Goal: Task Accomplishment & Management: Manage account settings

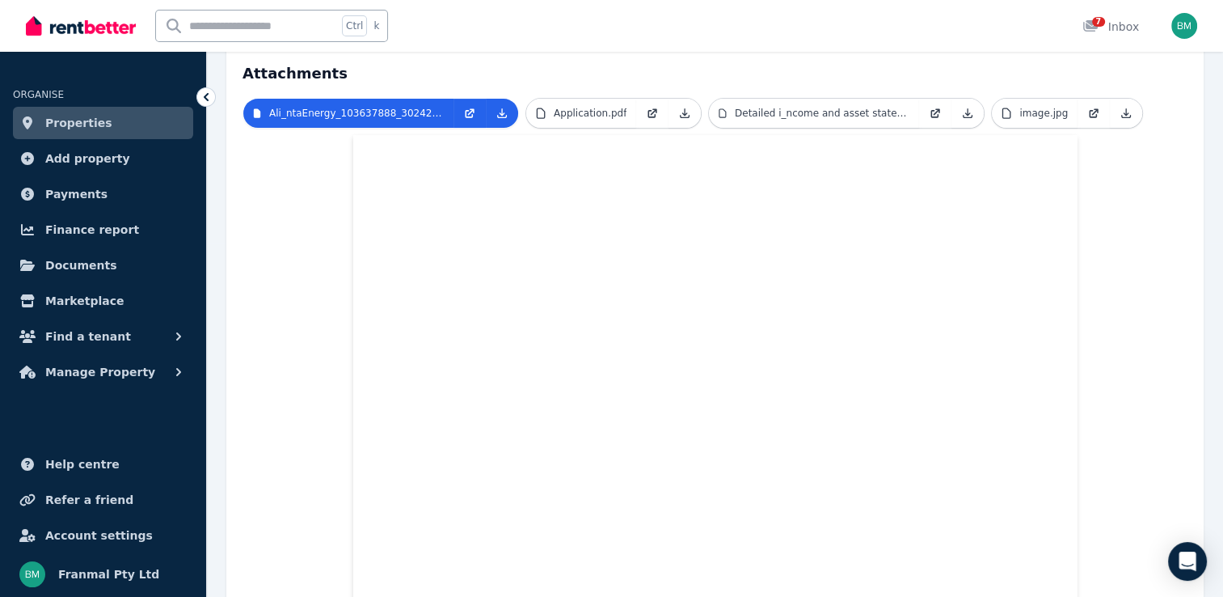
scroll to position [30, 0]
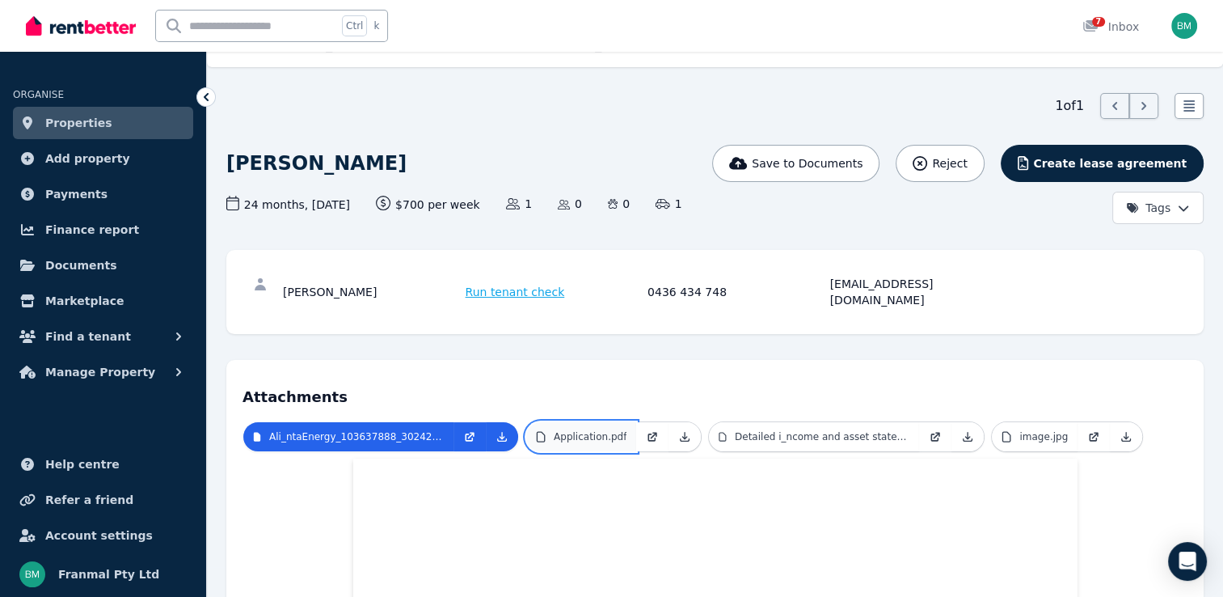
click at [596, 430] on p "Application.pdf" at bounding box center [590, 436] width 73 height 13
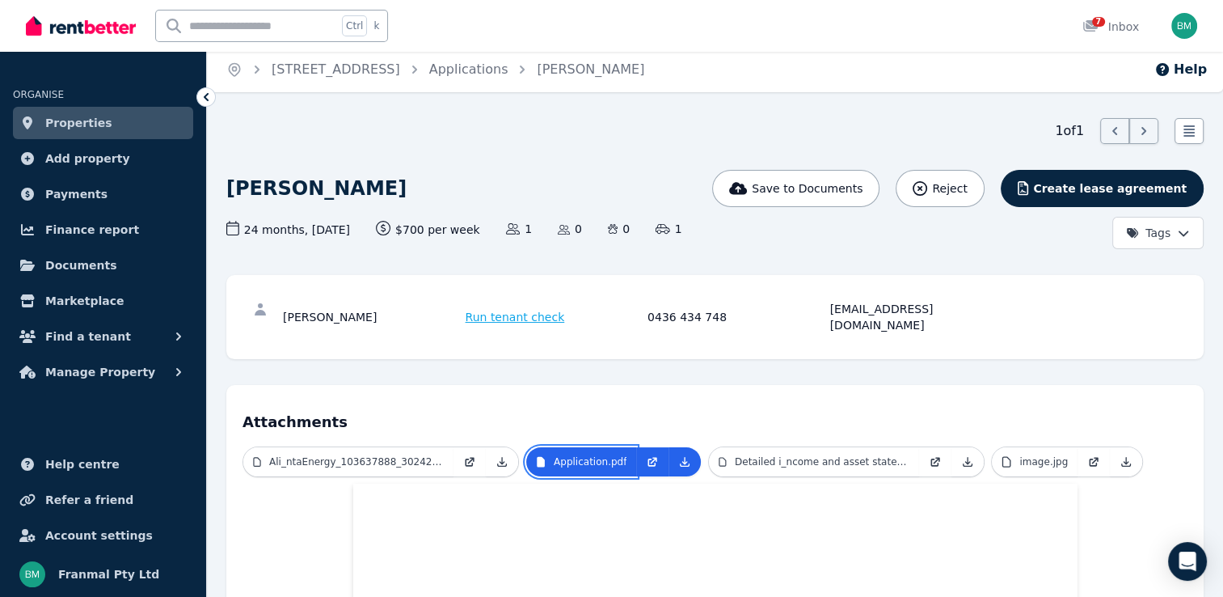
scroll to position [0, 0]
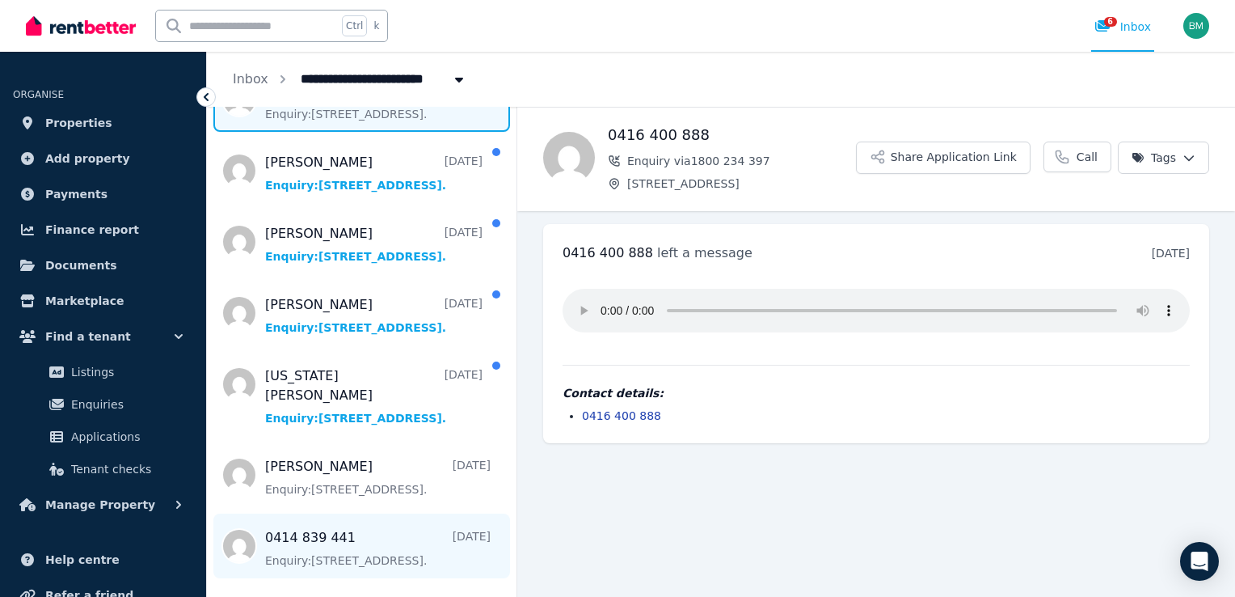
scroll to position [162, 0]
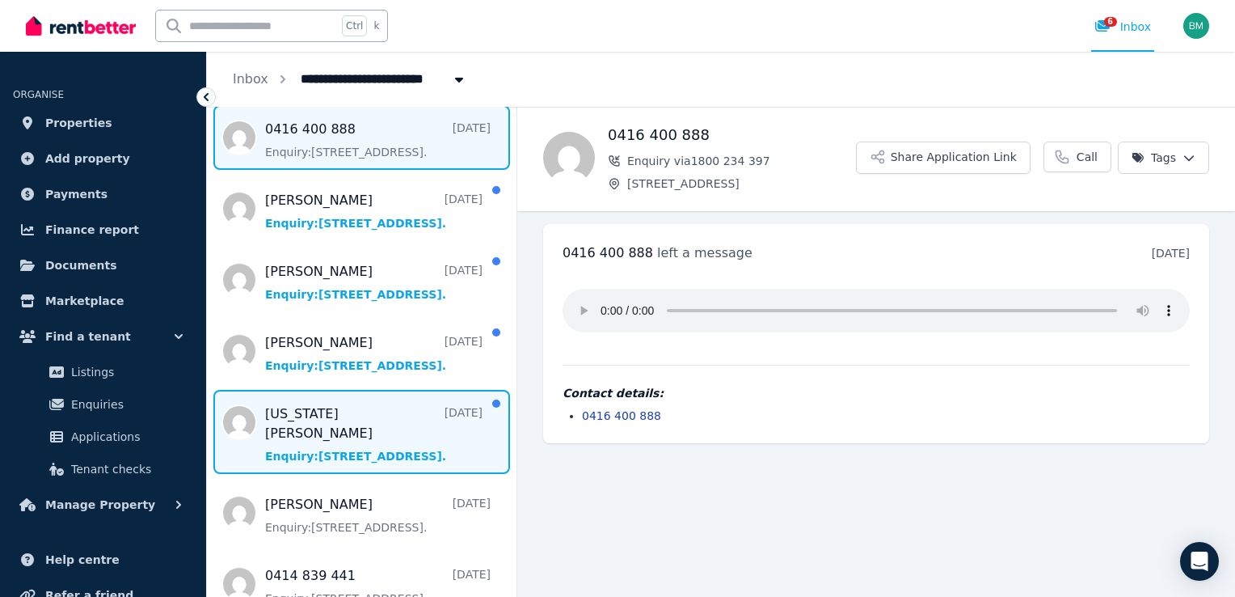
click at [362, 411] on span "Message list" at bounding box center [362, 432] width 310 height 84
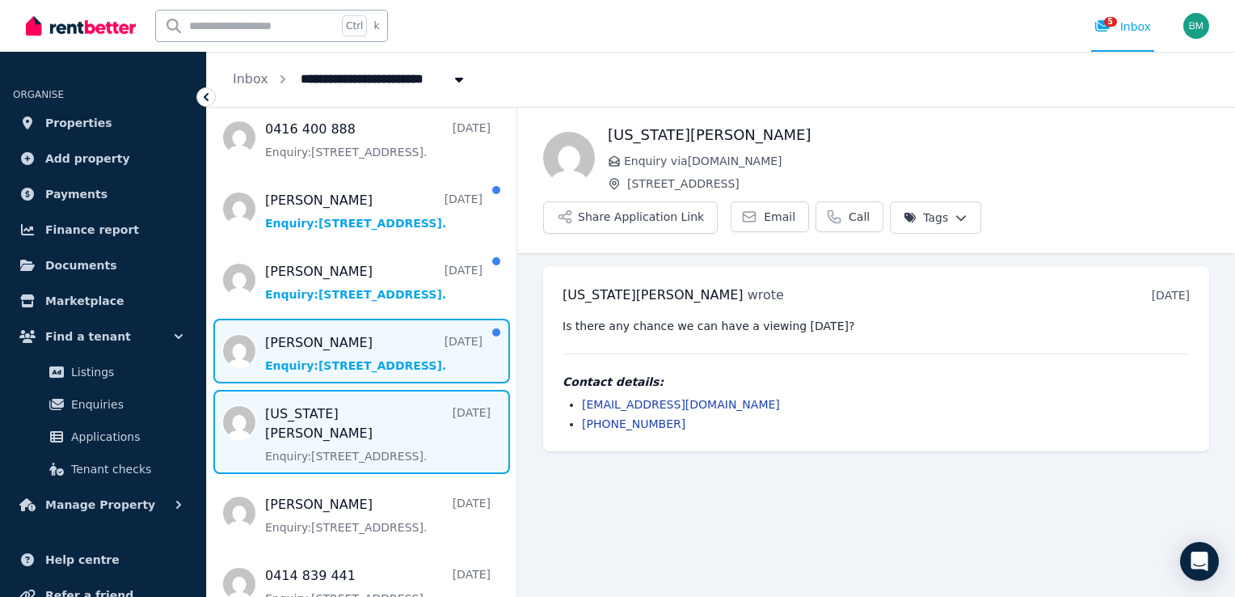
click at [346, 344] on span "Message list" at bounding box center [362, 350] width 310 height 65
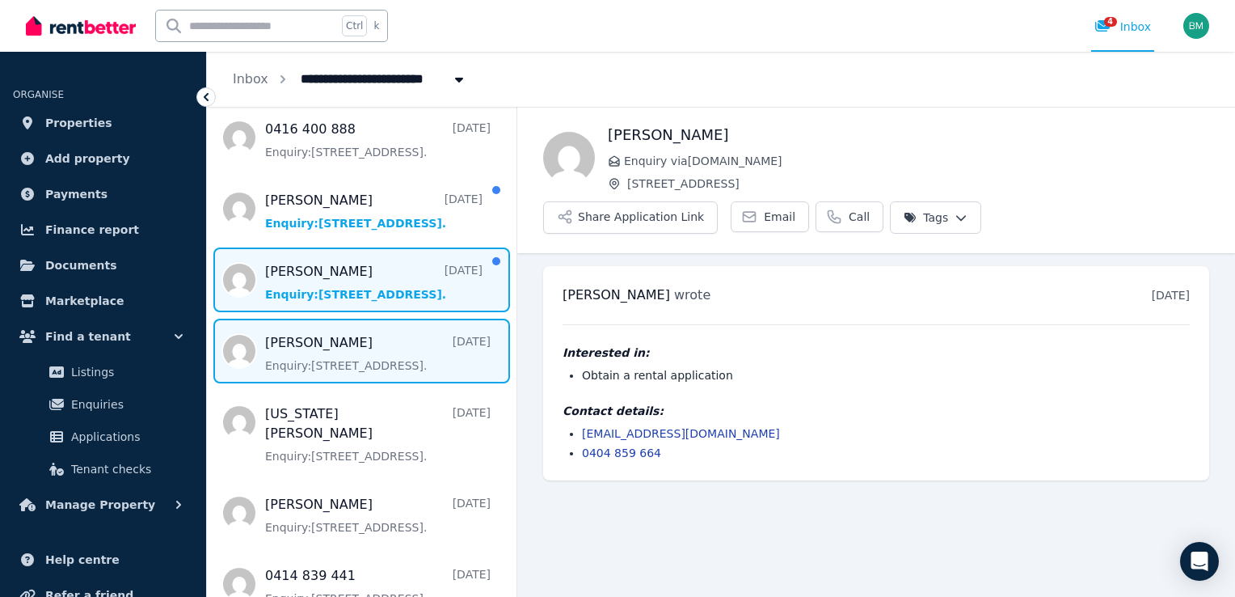
click at [375, 276] on span "Message list" at bounding box center [362, 279] width 310 height 65
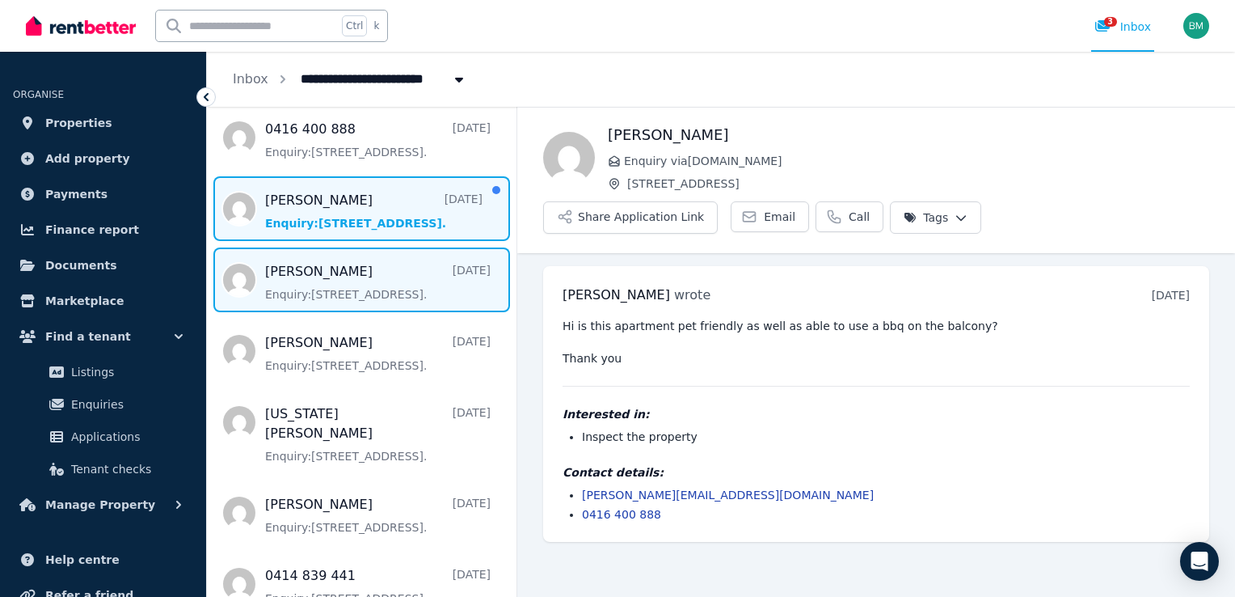
click at [351, 211] on span "Message list" at bounding box center [362, 208] width 310 height 65
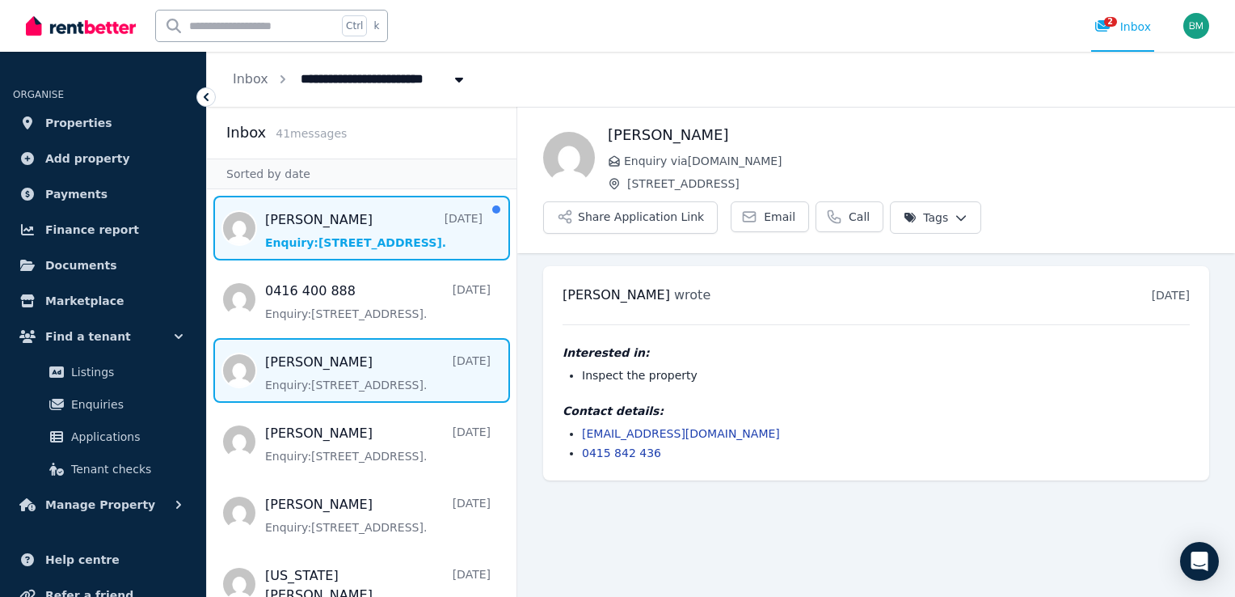
click at [362, 237] on span "Message list" at bounding box center [362, 228] width 310 height 65
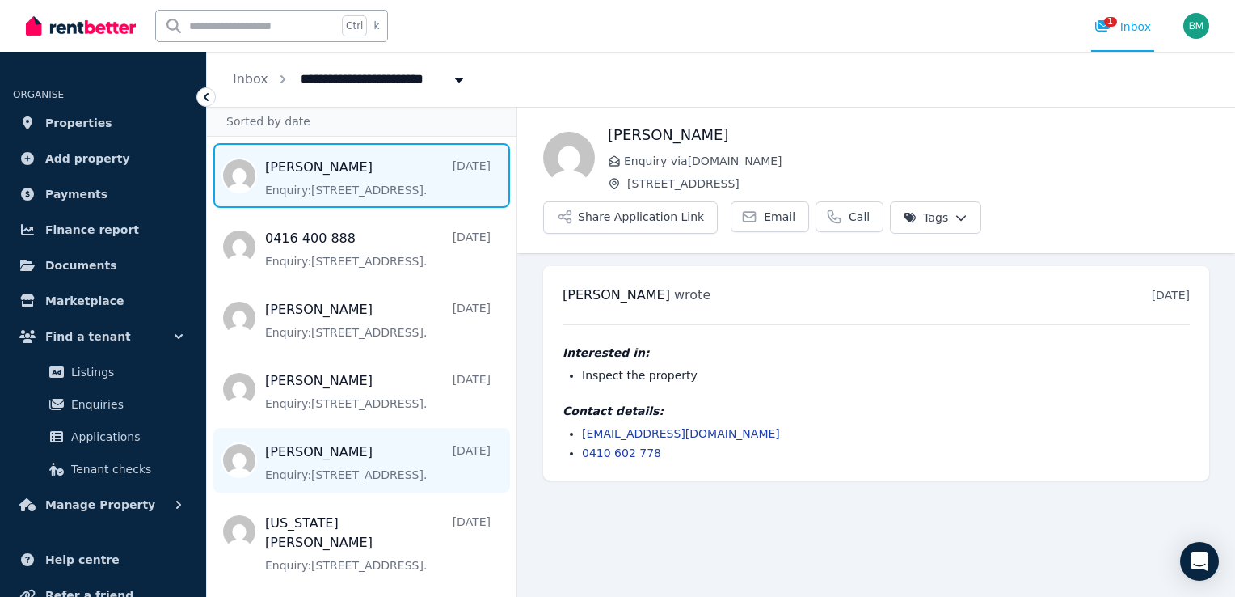
scroll to position [81, 0]
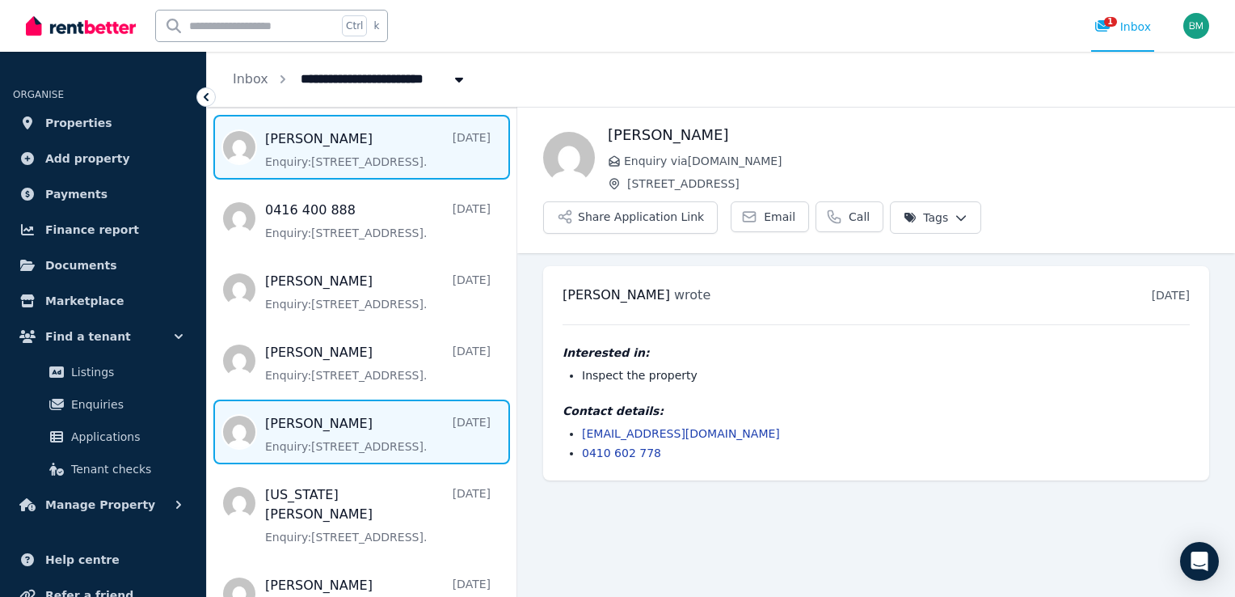
click at [377, 430] on span "Message list" at bounding box center [362, 431] width 310 height 65
